Goal: Task Accomplishment & Management: Complete application form

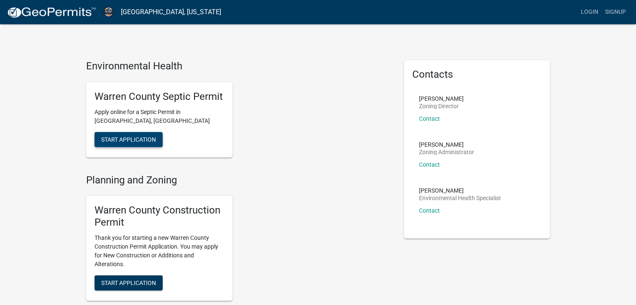
click at [141, 136] on span "Start Application" at bounding box center [128, 139] width 55 height 7
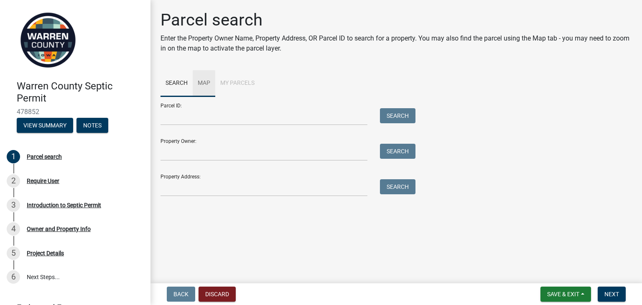
click at [203, 81] on link "Map" at bounding box center [204, 83] width 23 height 27
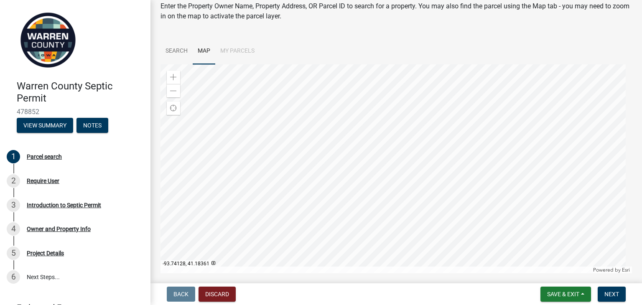
scroll to position [59, 0]
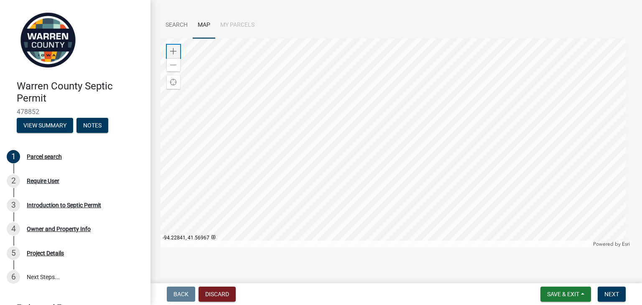
click at [172, 49] on span at bounding box center [173, 51] width 7 height 7
click at [342, 75] on div at bounding box center [397, 142] width 472 height 209
click at [391, 72] on div at bounding box center [397, 142] width 472 height 209
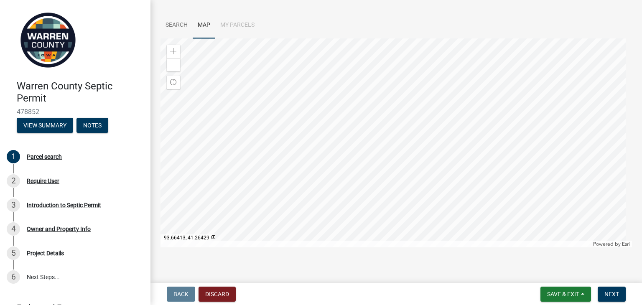
click at [466, 66] on div at bounding box center [397, 142] width 472 height 209
click at [468, 69] on div at bounding box center [397, 142] width 472 height 209
click at [427, 66] on div at bounding box center [397, 142] width 472 height 209
click at [172, 50] on span at bounding box center [173, 51] width 7 height 7
click at [171, 50] on span at bounding box center [173, 51] width 7 height 7
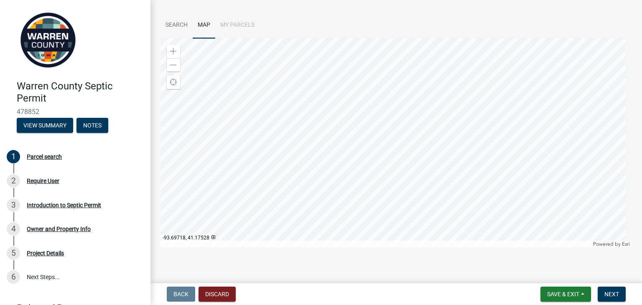
click at [322, 125] on div at bounding box center [397, 142] width 472 height 209
click at [175, 48] on span at bounding box center [173, 51] width 7 height 7
click at [300, 139] on div at bounding box center [397, 142] width 472 height 209
click at [321, 103] on div at bounding box center [397, 142] width 472 height 209
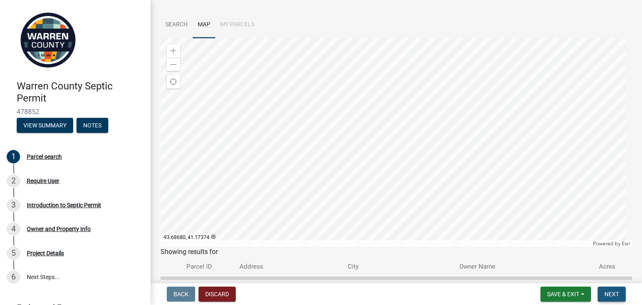
click at [612, 291] on span "Next" at bounding box center [612, 294] width 15 height 7
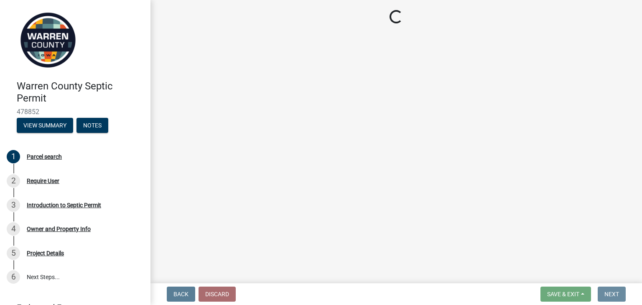
scroll to position [0, 0]
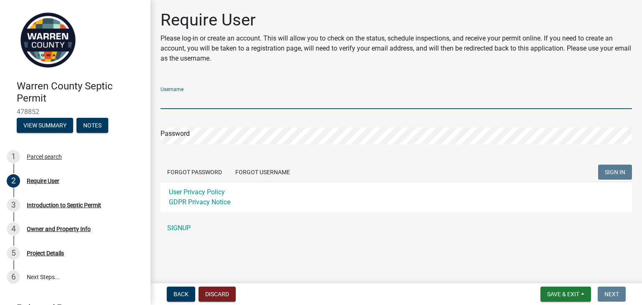
click at [192, 99] on input "Username" at bounding box center [397, 100] width 472 height 17
type input "[EMAIL_ADDRESS][DOMAIN_NAME]"
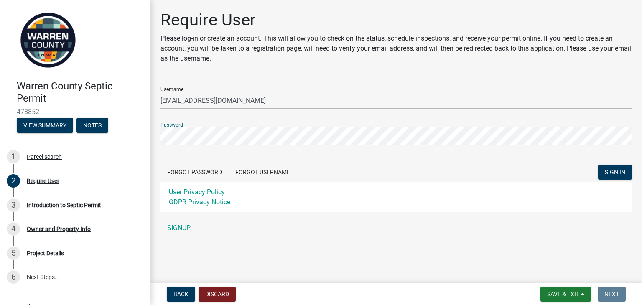
click at [598, 165] on button "SIGN IN" at bounding box center [615, 172] width 34 height 15
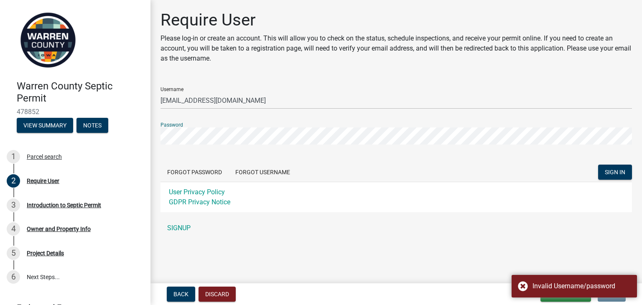
click at [150, 139] on div "Warren County Septic Permit 478852 View Summary Notes 1 Parcel search 2 Require…" at bounding box center [321, 152] width 642 height 305
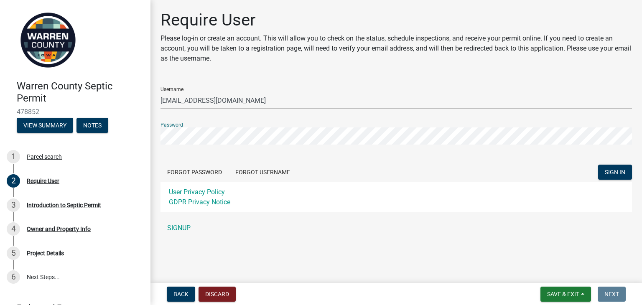
click at [598, 165] on button "SIGN IN" at bounding box center [615, 172] width 34 height 15
click at [156, 141] on div "Require User Please log-in or create an account. This will allow you to check o…" at bounding box center [396, 127] width 484 height 234
click at [598, 165] on button "SIGN IN" at bounding box center [615, 172] width 34 height 15
click at [180, 139] on div "Password" at bounding box center [397, 130] width 472 height 29
drag, startPoint x: 201, startPoint y: 127, endPoint x: 160, endPoint y: 137, distance: 41.8
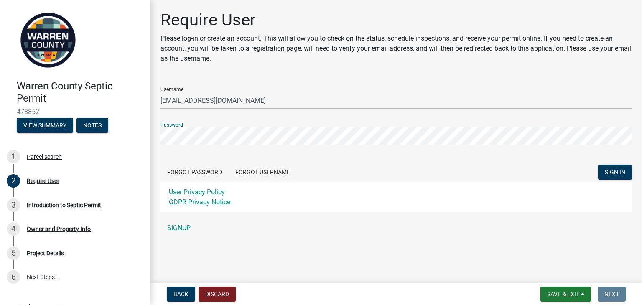
click at [160, 137] on div "Require User Please log-in or create an account. This will allow you to check o…" at bounding box center [396, 127] width 484 height 234
click at [612, 174] on span "SIGN IN" at bounding box center [615, 172] width 20 height 7
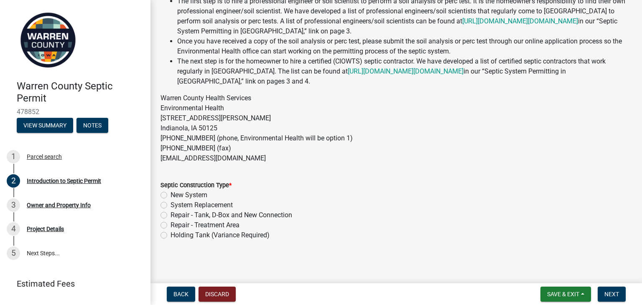
scroll to position [173, 0]
click at [171, 213] on label "Repair - Tank, D-Box and New Connection" at bounding box center [232, 215] width 122 height 10
click at [171, 213] on input "Repair - Tank, D-Box and New Connection" at bounding box center [173, 212] width 5 height 5
radio input "true"
click at [611, 291] on span "Next" at bounding box center [612, 294] width 15 height 7
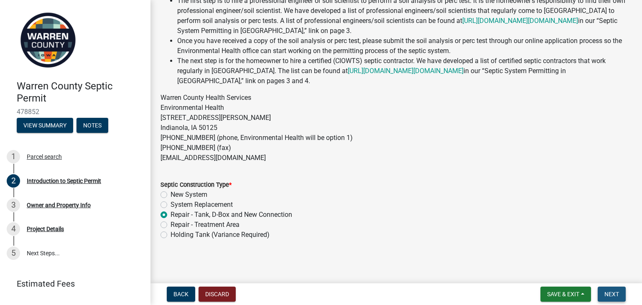
scroll to position [0, 0]
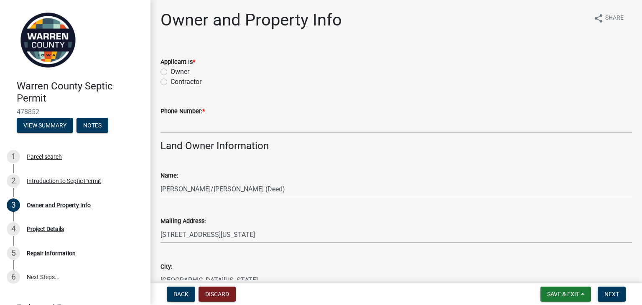
click at [171, 82] on label "Contractor" at bounding box center [186, 82] width 31 height 10
click at [171, 82] on input "Contractor" at bounding box center [173, 79] width 5 height 5
radio input "true"
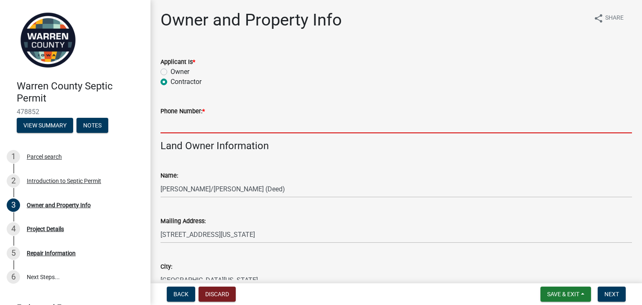
click at [173, 129] on input "Phone Number: *" at bounding box center [397, 124] width 472 height 17
type input "5154913715"
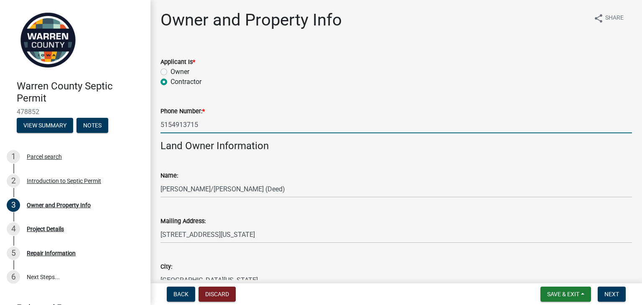
type input "[EMAIL_ADDRESS][DOMAIN_NAME]"
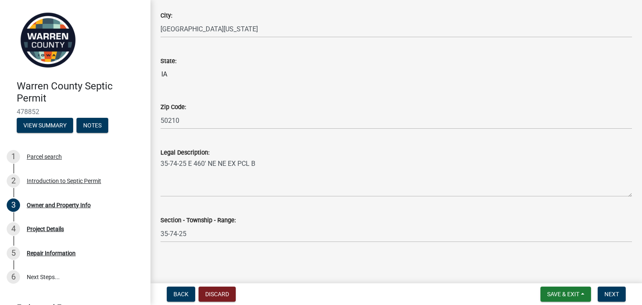
scroll to position [545, 0]
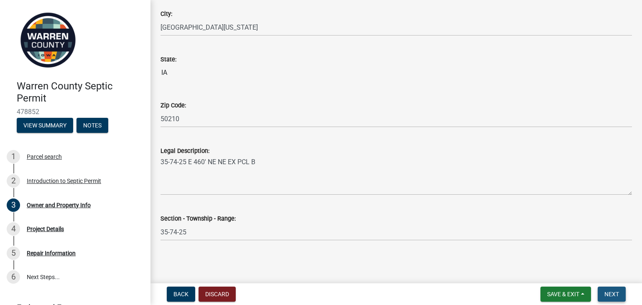
click at [614, 291] on span "Next" at bounding box center [612, 294] width 15 height 7
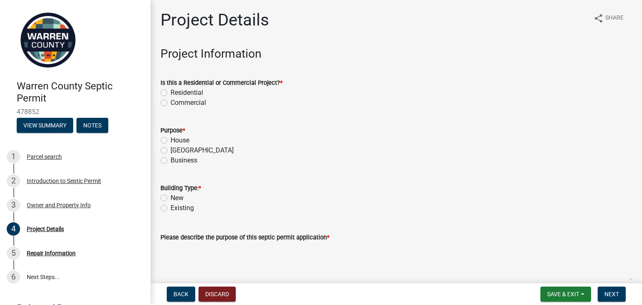
click at [171, 91] on label "Residential" at bounding box center [187, 93] width 33 height 10
click at [171, 91] on input "Residential" at bounding box center [173, 90] width 5 height 5
radio input "true"
click at [171, 150] on label "Accessory Building" at bounding box center [202, 151] width 63 height 10
click at [171, 150] on input "Accessory Building" at bounding box center [173, 148] width 5 height 5
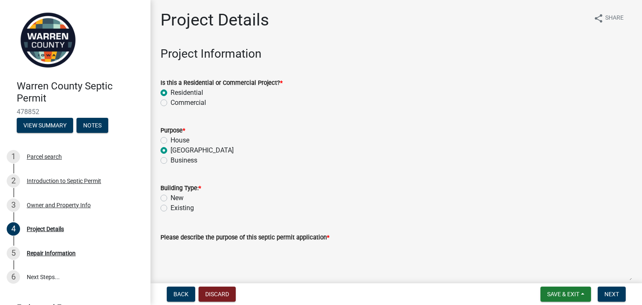
radio input "true"
click at [171, 198] on label "New" at bounding box center [177, 198] width 13 height 10
click at [171, 198] on input "New" at bounding box center [173, 195] width 5 height 5
radio input "true"
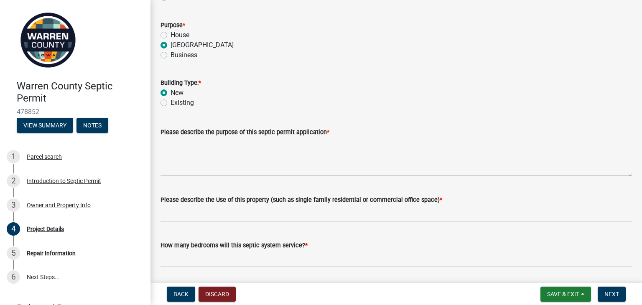
scroll to position [125, 0]
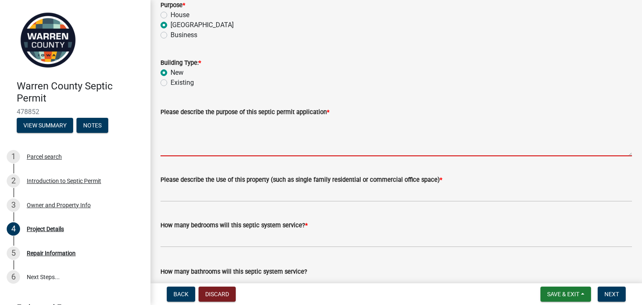
click at [171, 151] on textarea "Please describe the purpose of this septic permit application *" at bounding box center [397, 136] width 472 height 39
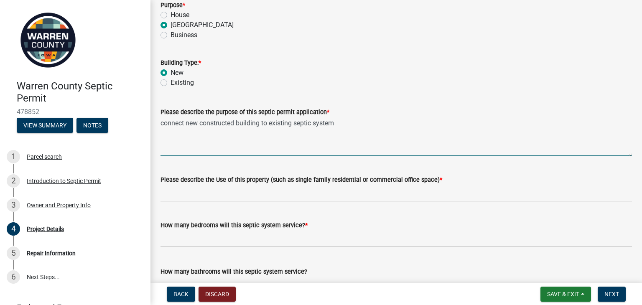
type textarea "connect new constructed building to existing septic system"
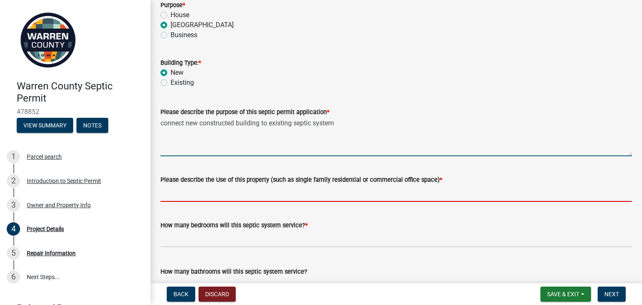
click at [174, 195] on input "Please describe the Use of this property (such as single family residential or …" at bounding box center [397, 193] width 472 height 17
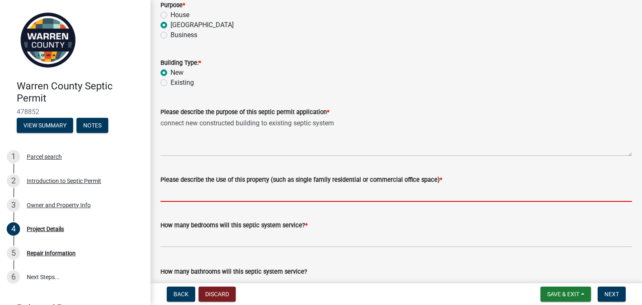
type input "single family residential"
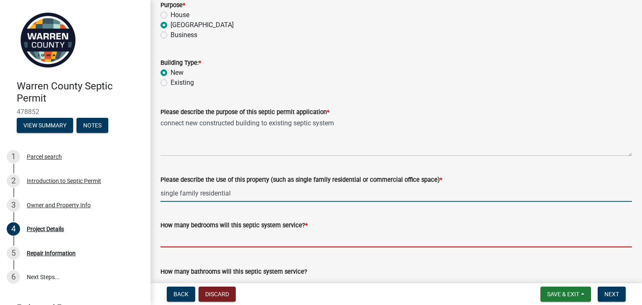
click at [201, 241] on input "text" at bounding box center [397, 238] width 472 height 17
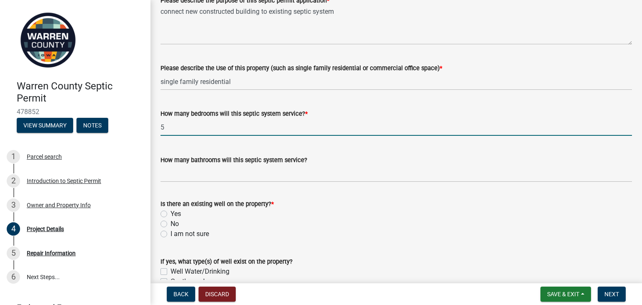
scroll to position [251, 0]
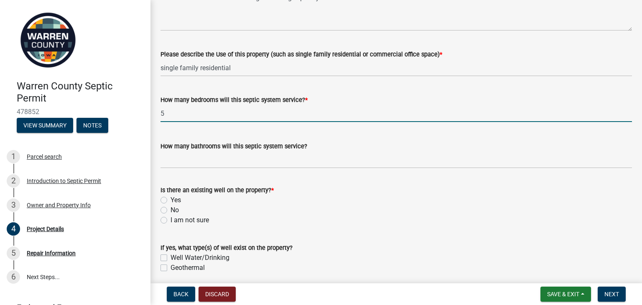
type input "5"
click at [171, 219] on label "I am not sure" at bounding box center [190, 220] width 38 height 10
click at [171, 219] on input "I am not sure" at bounding box center [173, 217] width 5 height 5
radio input "true"
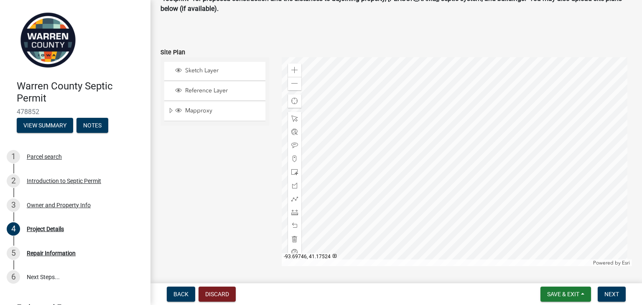
scroll to position [627, 0]
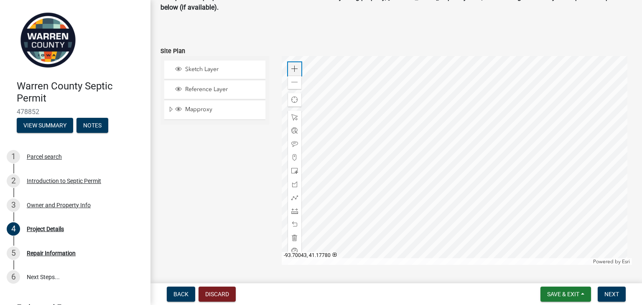
click at [294, 67] on span at bounding box center [294, 69] width 7 height 7
click at [400, 181] on div at bounding box center [457, 160] width 351 height 209
click at [294, 66] on span at bounding box center [294, 69] width 7 height 7
click at [293, 66] on span at bounding box center [294, 69] width 7 height 7
click at [439, 120] on div at bounding box center [457, 160] width 351 height 209
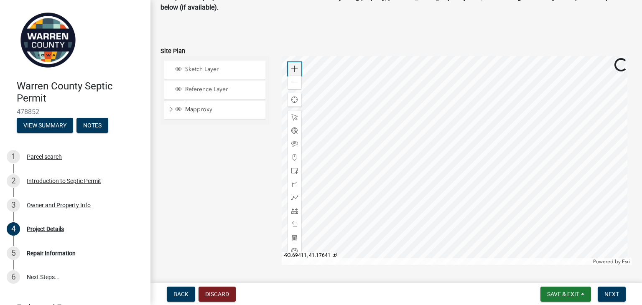
click at [297, 68] on div "Zoom in" at bounding box center [294, 68] width 13 height 13
click at [427, 122] on div at bounding box center [457, 160] width 351 height 209
click at [219, 68] on span "Sketch Layer" at bounding box center [222, 70] width 79 height 8
click at [420, 91] on div at bounding box center [457, 160] width 351 height 209
click at [418, 91] on div at bounding box center [457, 160] width 351 height 209
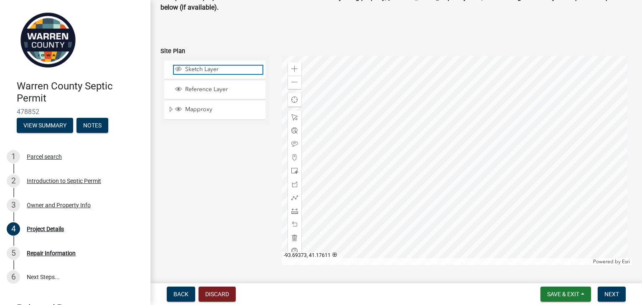
click at [201, 67] on span "Sketch Layer" at bounding box center [222, 70] width 79 height 8
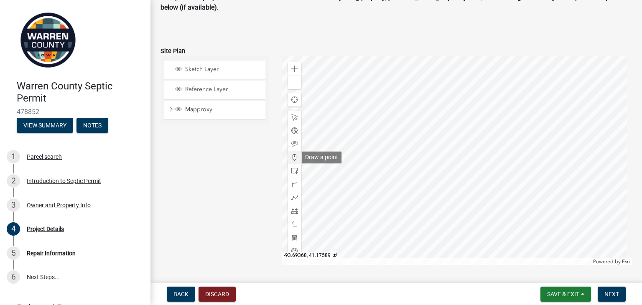
click at [293, 157] on span at bounding box center [294, 157] width 7 height 7
click at [417, 94] on div at bounding box center [457, 160] width 351 height 209
click at [379, 101] on div at bounding box center [457, 160] width 351 height 209
click at [391, 176] on div at bounding box center [457, 160] width 351 height 209
click at [432, 170] on div at bounding box center [457, 160] width 351 height 209
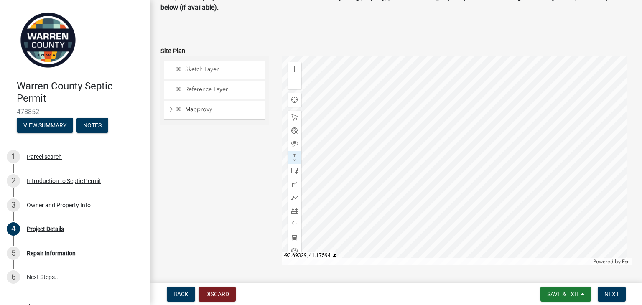
click at [430, 188] on div at bounding box center [457, 160] width 351 height 209
click at [293, 172] on span at bounding box center [294, 171] width 7 height 7
click at [376, 121] on div at bounding box center [457, 160] width 351 height 209
click at [394, 134] on div at bounding box center [457, 160] width 351 height 209
click at [293, 238] on span at bounding box center [294, 238] width 7 height 7
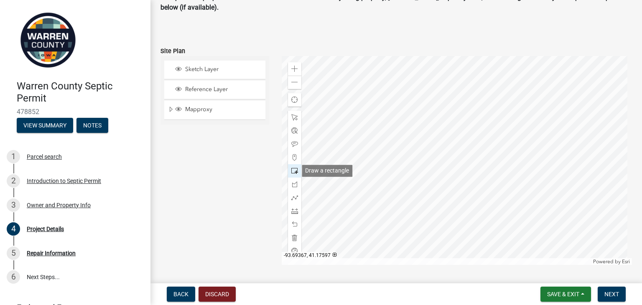
click at [294, 170] on span at bounding box center [294, 171] width 7 height 7
click at [430, 197] on div at bounding box center [457, 160] width 351 height 209
click at [294, 235] on span at bounding box center [294, 238] width 7 height 7
click at [403, 152] on div at bounding box center [457, 160] width 351 height 209
click at [293, 171] on span at bounding box center [294, 171] width 7 height 7
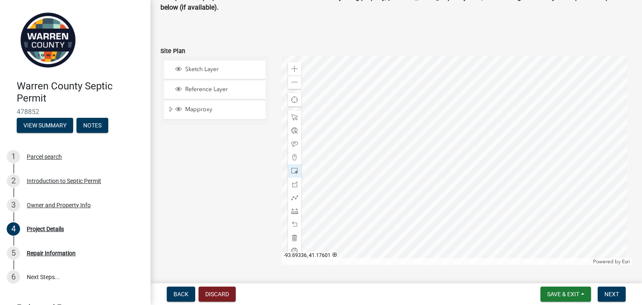
click at [406, 159] on div at bounding box center [457, 160] width 351 height 209
click at [379, 117] on div at bounding box center [457, 160] width 351 height 209
click at [424, 117] on div at bounding box center [457, 160] width 351 height 209
click at [378, 202] on div at bounding box center [457, 160] width 351 height 209
click at [293, 195] on span at bounding box center [294, 197] width 7 height 7
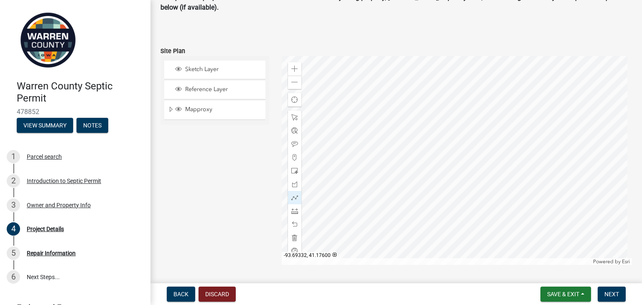
click at [433, 164] on div at bounding box center [457, 160] width 351 height 209
click at [432, 163] on div at bounding box center [457, 160] width 351 height 209
click at [487, 176] on div at bounding box center [457, 160] width 351 height 209
click at [487, 177] on div at bounding box center [457, 160] width 351 height 209
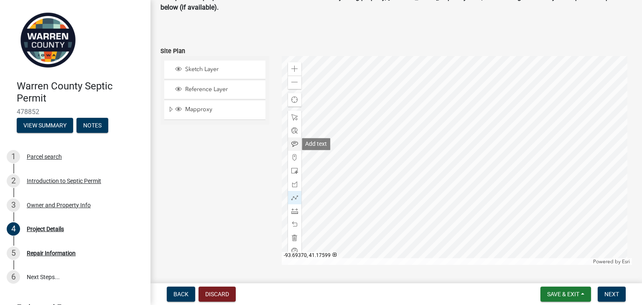
click at [293, 142] on span at bounding box center [294, 144] width 7 height 7
click at [468, 171] on div at bounding box center [457, 160] width 351 height 209
click at [431, 162] on div at bounding box center [457, 160] width 351 height 209
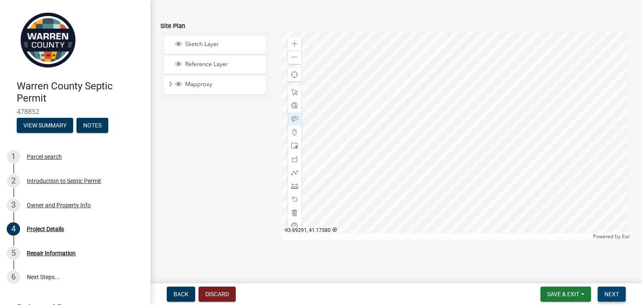
click at [612, 292] on span "Next" at bounding box center [612, 294] width 15 height 7
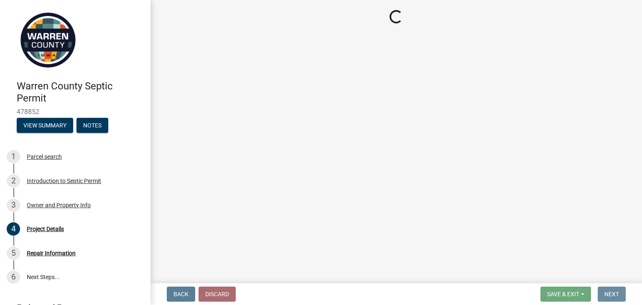
scroll to position [0, 0]
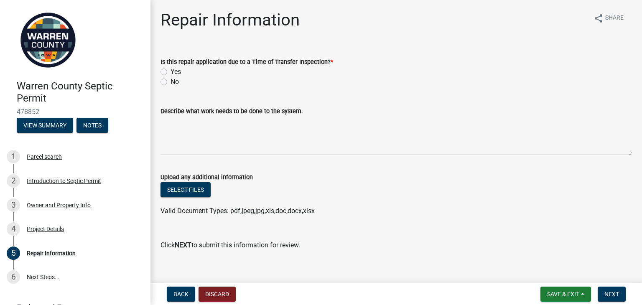
click at [171, 82] on label "No" at bounding box center [175, 82] width 8 height 10
click at [171, 82] on input "No" at bounding box center [173, 79] width 5 height 5
radio input "true"
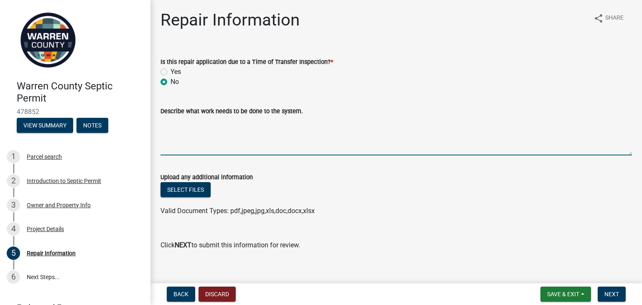
click at [164, 123] on textarea "Describe what work needs to be done to the system." at bounding box center [397, 135] width 472 height 39
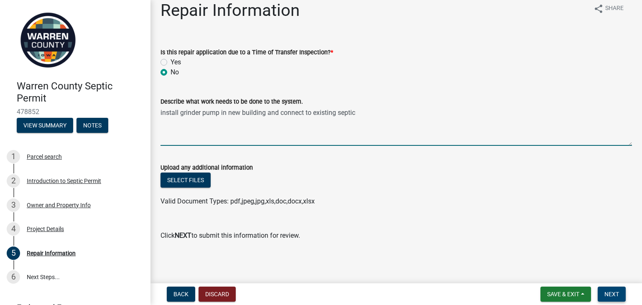
type textarea "install grinder pump in new building and connect to existing septic"
click at [611, 294] on span "Next" at bounding box center [612, 294] width 15 height 7
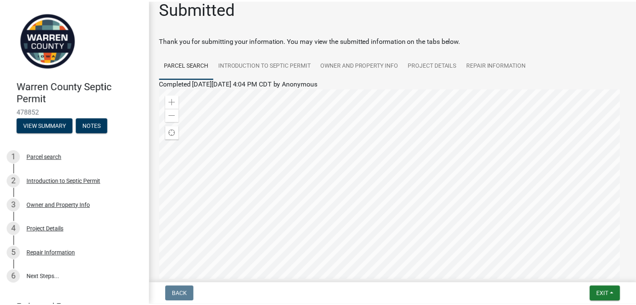
scroll to position [0, 0]
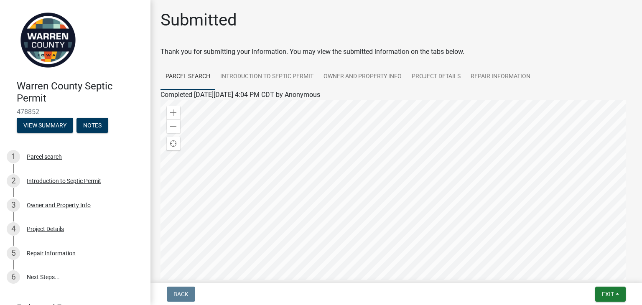
click at [421, 154] on div at bounding box center [397, 204] width 472 height 209
click at [608, 295] on span "Exit" at bounding box center [608, 294] width 12 height 7
click at [595, 271] on button "Save & Exit" at bounding box center [593, 273] width 67 height 20
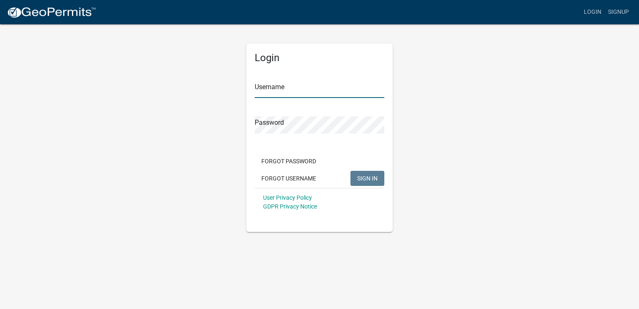
type input "[EMAIL_ADDRESS][DOMAIN_NAME]"
click at [367, 175] on span "SIGN IN" at bounding box center [367, 177] width 20 height 7
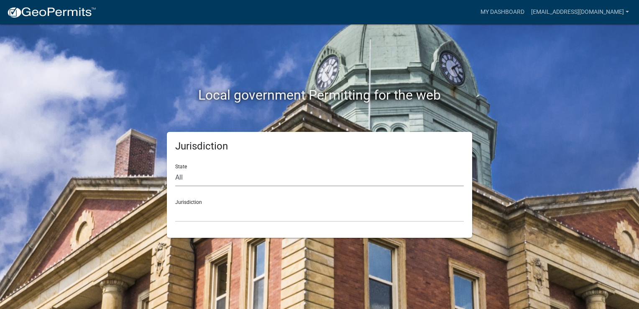
click at [182, 178] on select "All [US_STATE] [US_STATE] [US_STATE] [US_STATE] [US_STATE] [US_STATE] [US_STATE…" at bounding box center [319, 177] width 289 height 17
select select "[US_STATE]"
click at [175, 169] on select "All [US_STATE] [US_STATE] [US_STATE] [US_STATE] [US_STATE] [US_STATE] [US_STATE…" at bounding box center [319, 177] width 289 height 17
drag, startPoint x: 561, startPoint y: 148, endPoint x: 556, endPoint y: 90, distance: 57.5
click at [556, 90] on div "Local government Permitting for the web Jurisdiction State All [US_STATE] [US_S…" at bounding box center [319, 154] width 639 height 309
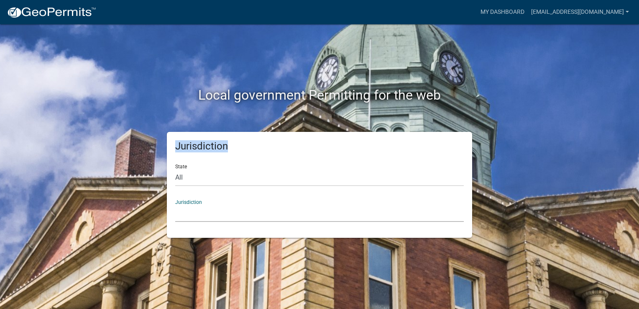
click at [186, 213] on select "[GEOGRAPHIC_DATA], [US_STATE] [GEOGRAPHIC_DATA], [US_STATE] [GEOGRAPHIC_DATA], …" at bounding box center [319, 213] width 289 height 17
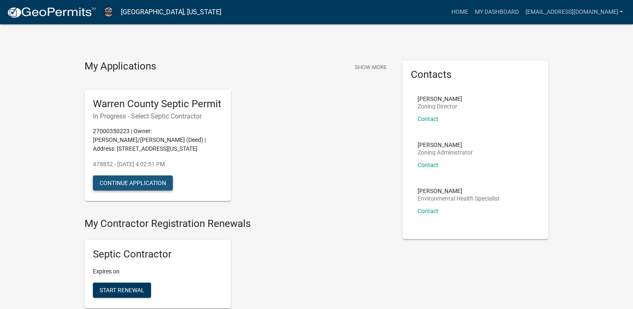
click at [156, 181] on button "Continue Application" at bounding box center [133, 182] width 80 height 15
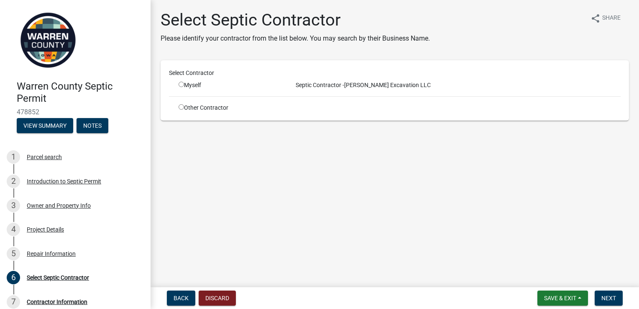
click at [181, 84] on input "radio" at bounding box center [181, 84] width 5 height 5
radio input "true"
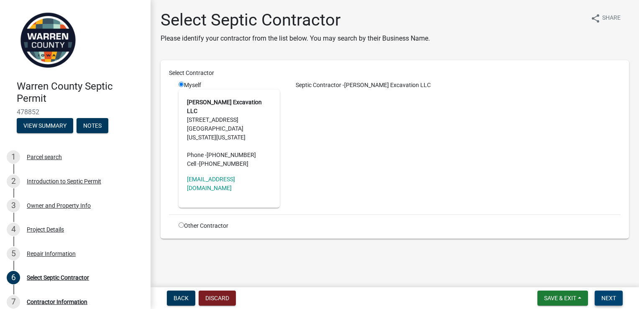
click at [606, 297] on span "Next" at bounding box center [608, 297] width 15 height 7
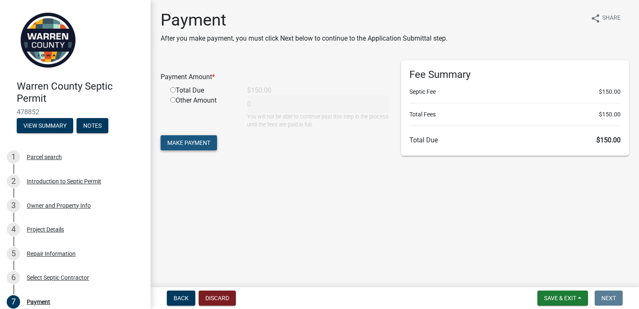
click at [207, 145] on span "Make Payment" at bounding box center [188, 142] width 43 height 7
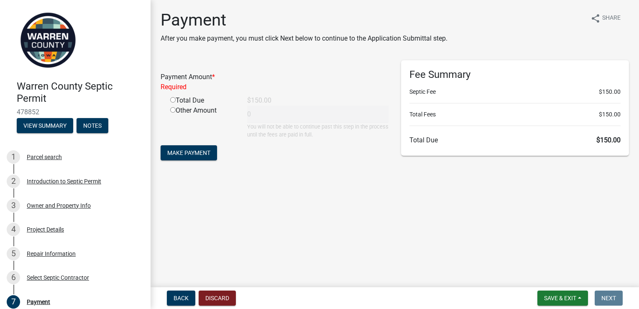
click at [173, 101] on input "radio" at bounding box center [172, 99] width 5 height 5
radio input "true"
type input "150"
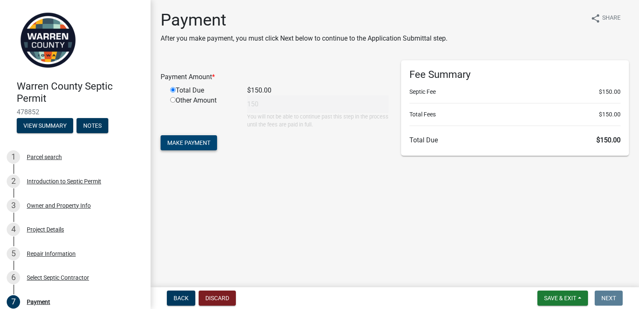
click at [202, 143] on span "Make Payment" at bounding box center [188, 142] width 43 height 7
